Goal: Information Seeking & Learning: Learn about a topic

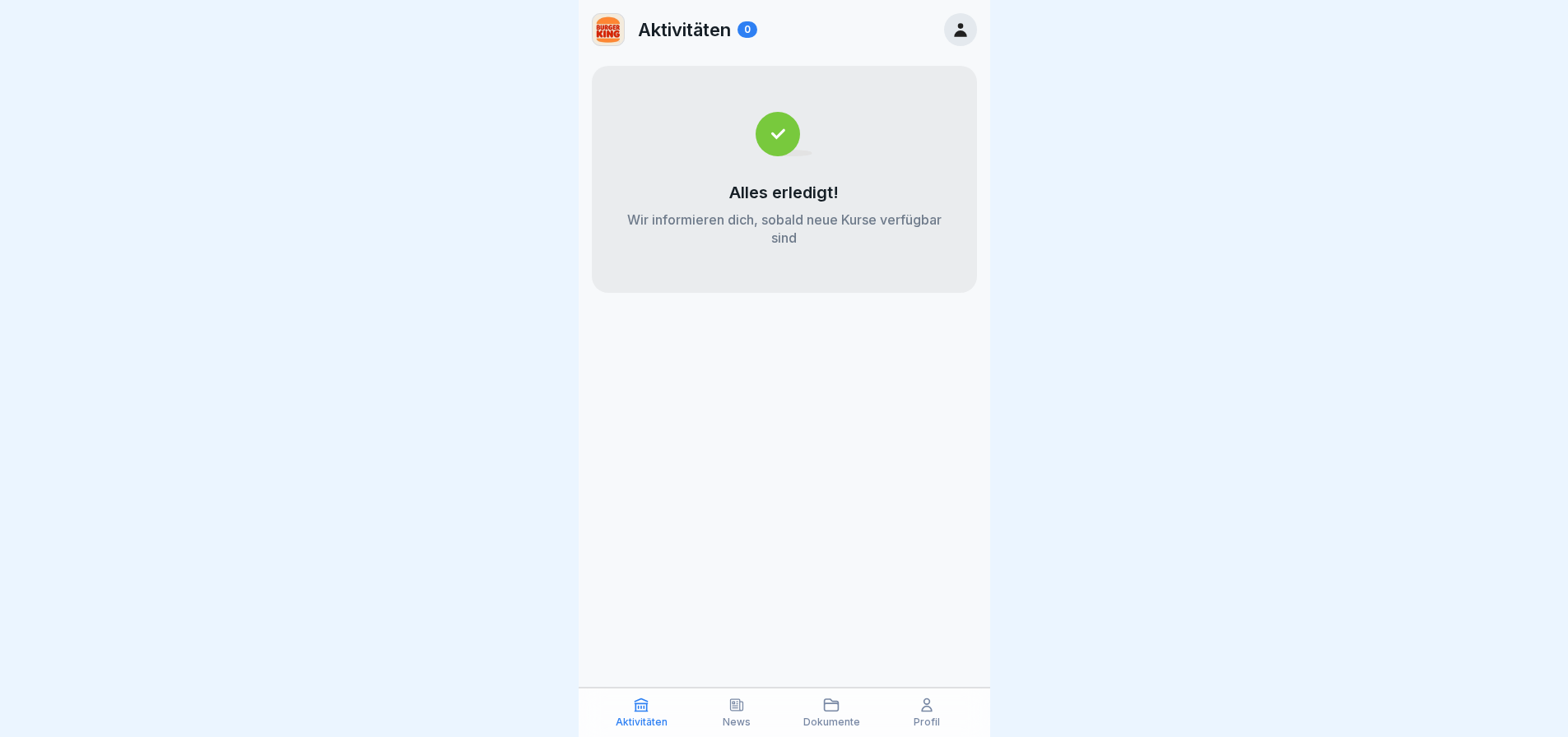
click at [969, 35] on icon at bounding box center [960, 29] width 18 height 18
click at [962, 28] on icon at bounding box center [960, 29] width 18 height 18
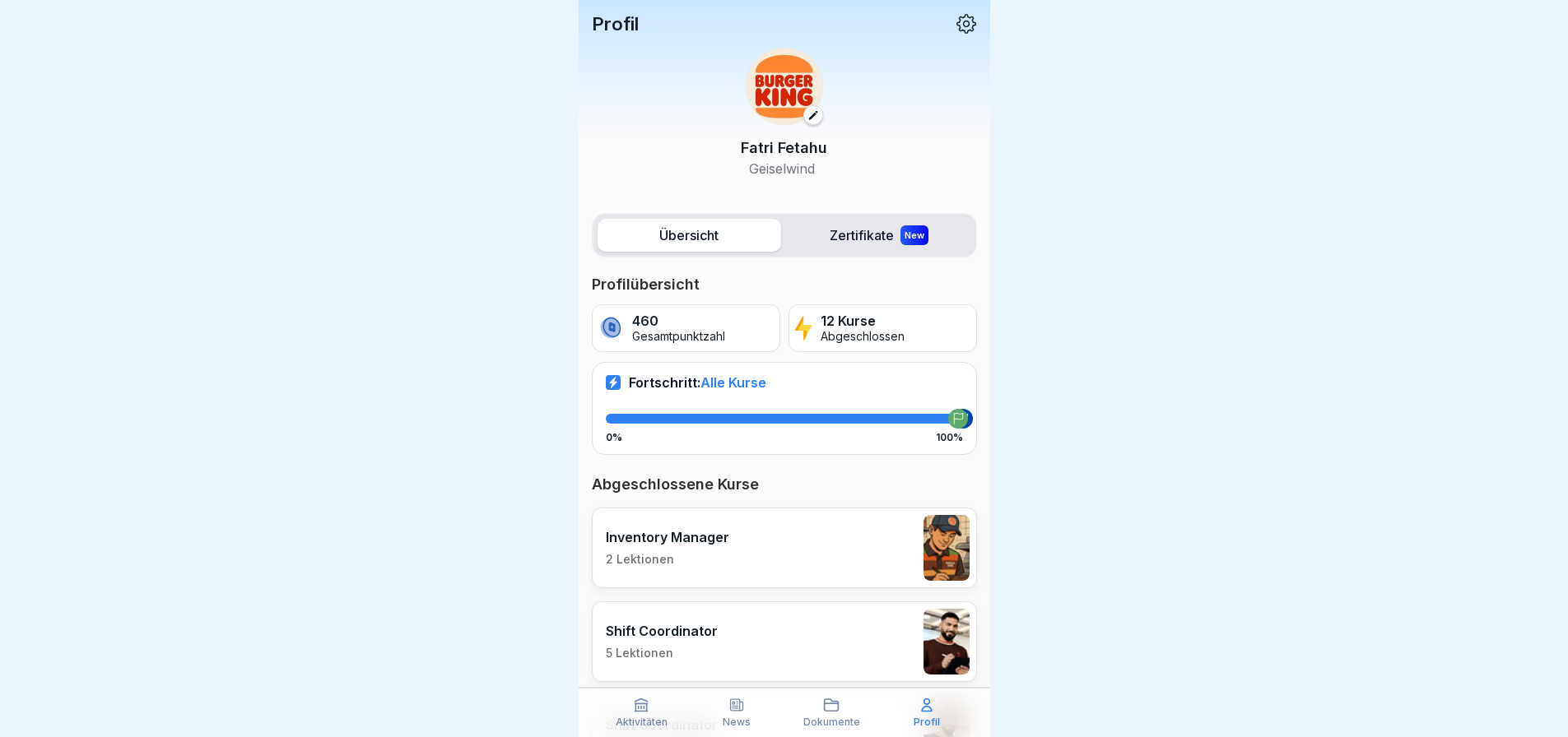
click at [862, 219] on label "Zertifikate New" at bounding box center [880, 235] width 183 height 33
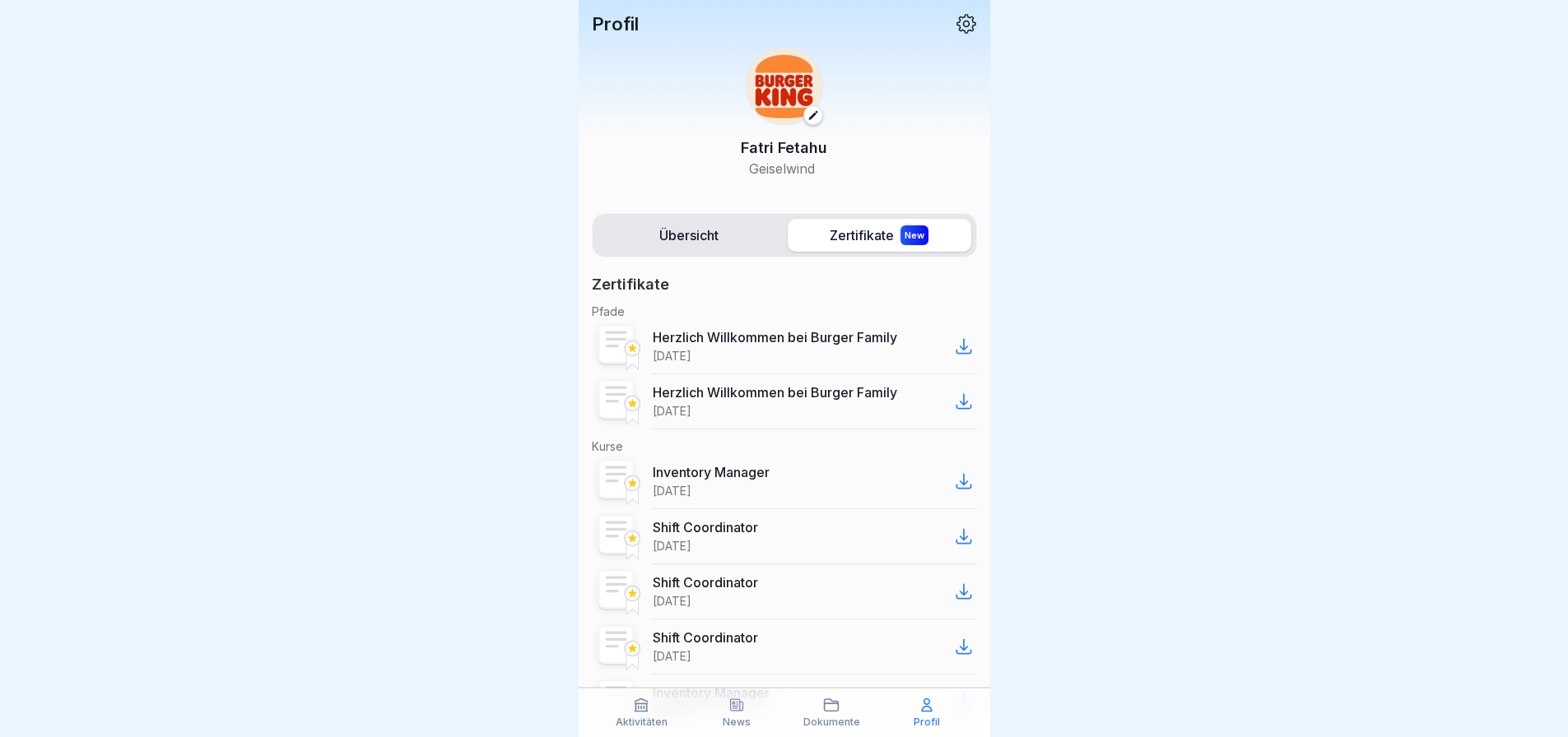
click at [839, 707] on icon at bounding box center [831, 705] width 16 height 16
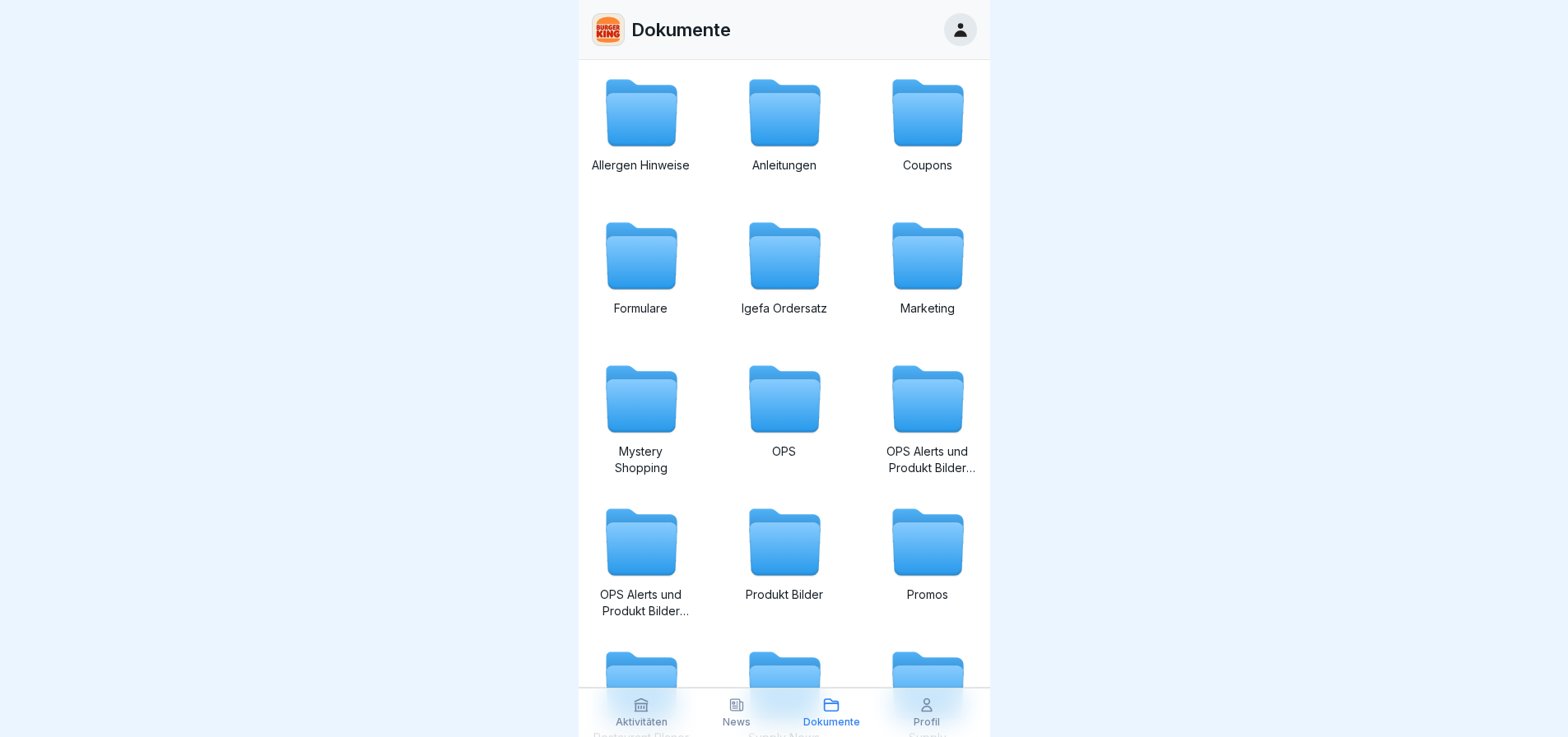
click at [732, 705] on icon at bounding box center [736, 705] width 12 height 11
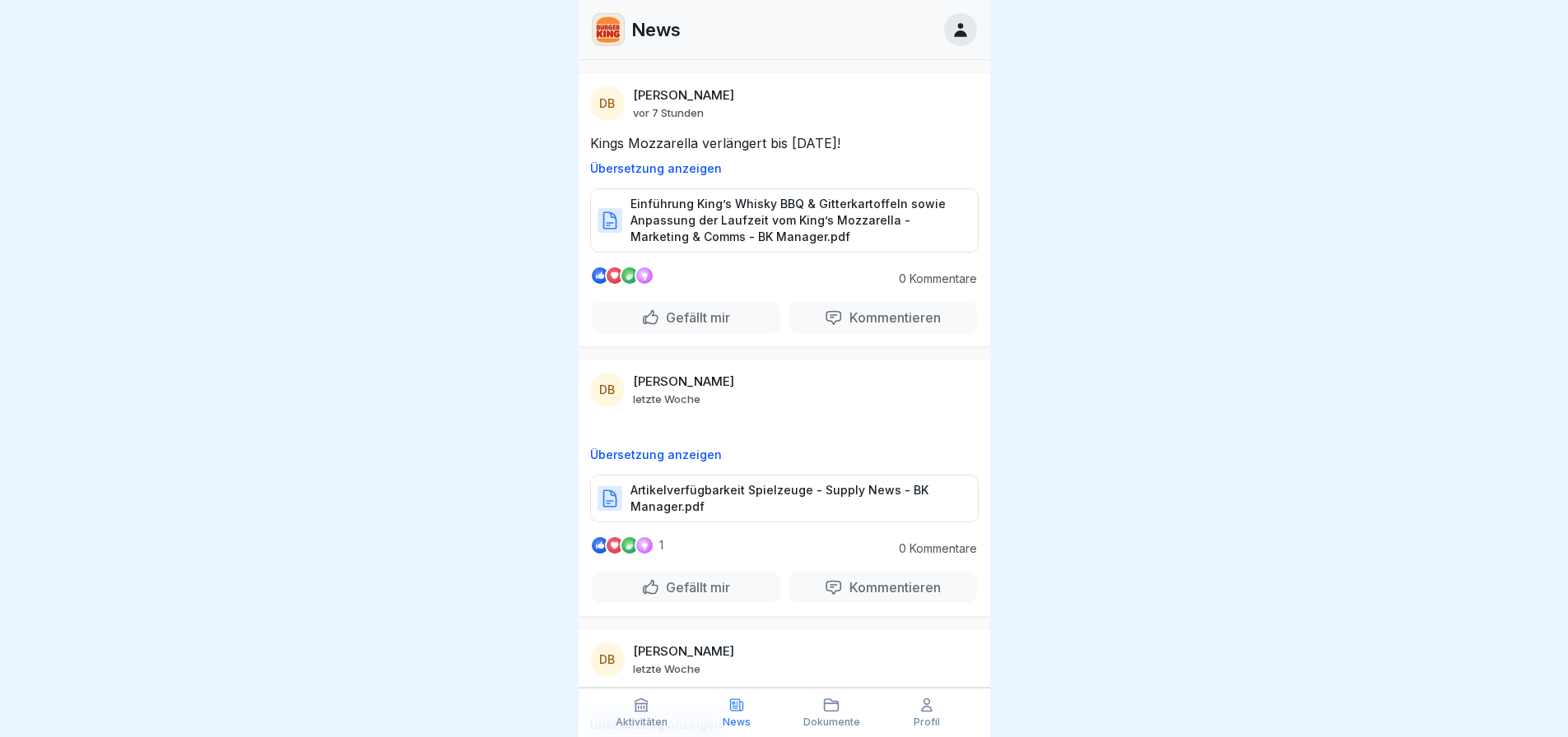
click at [646, 711] on icon at bounding box center [641, 705] width 16 height 16
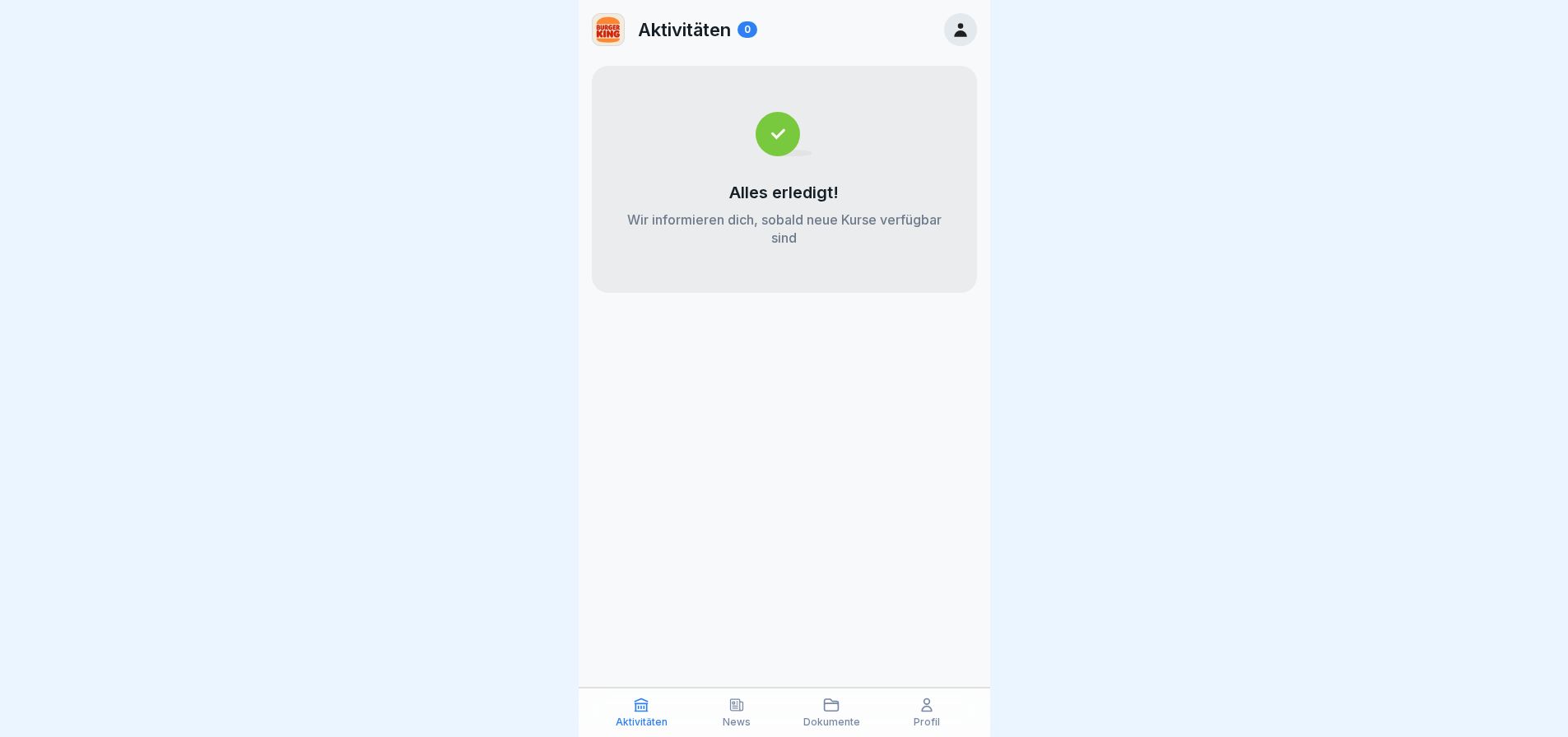
click at [717, 713] on div "News" at bounding box center [736, 712] width 87 height 31
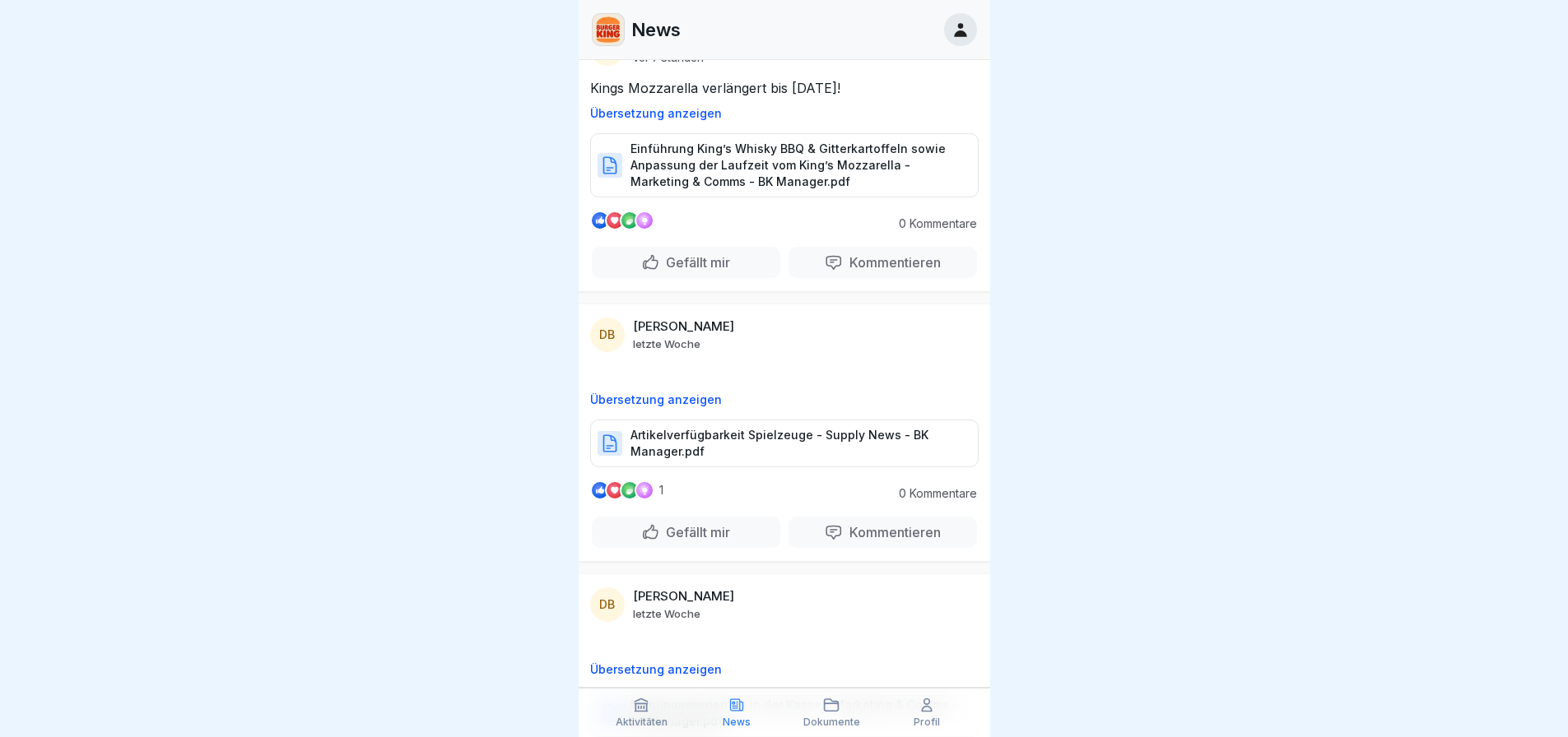
scroll to position [82, 0]
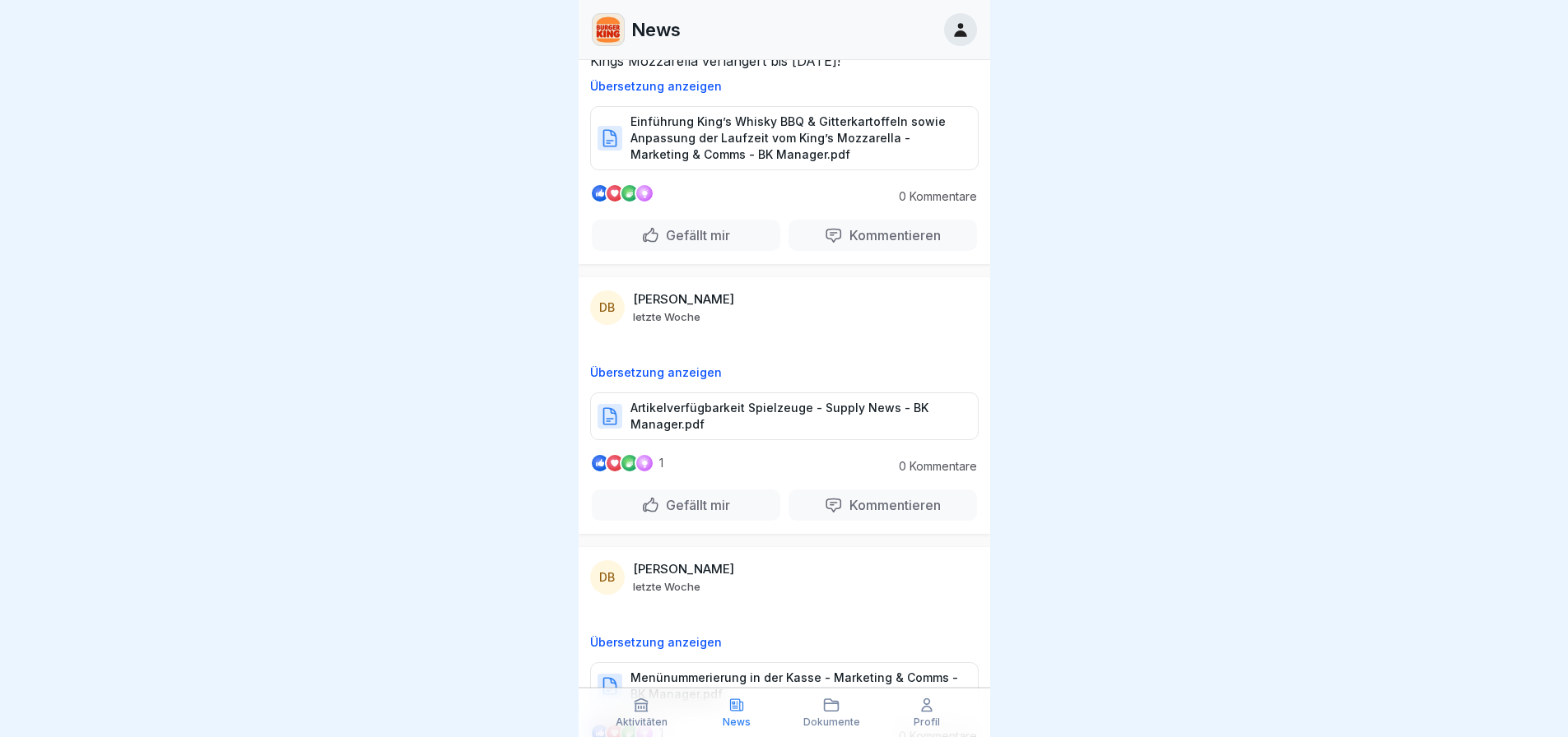
click at [768, 419] on p "Artikelverfügbarkeit Spielzeuge - Supply News - BK Manager.pdf" at bounding box center [796, 416] width 331 height 33
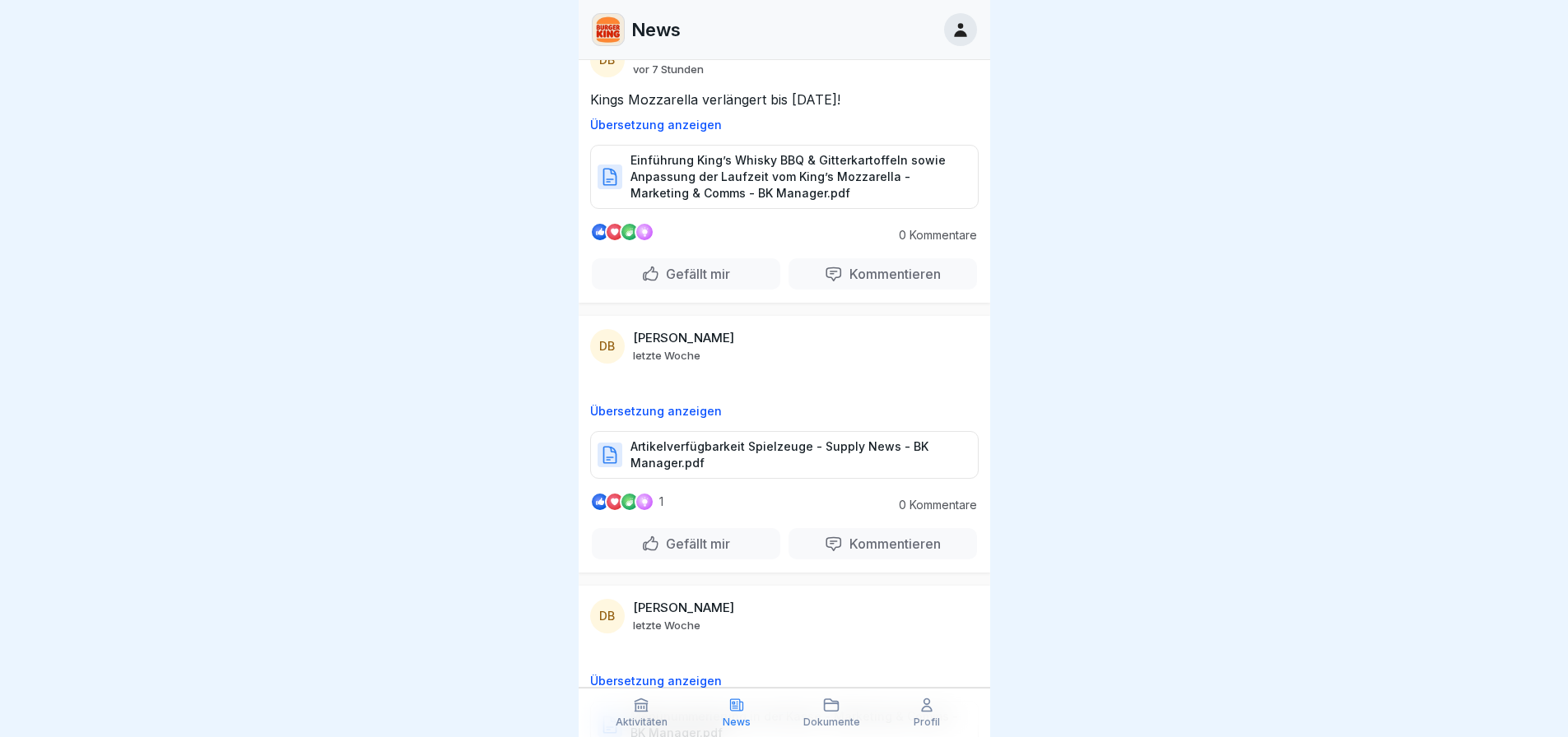
scroll to position [0, 0]
